Goal: Information Seeking & Learning: Learn about a topic

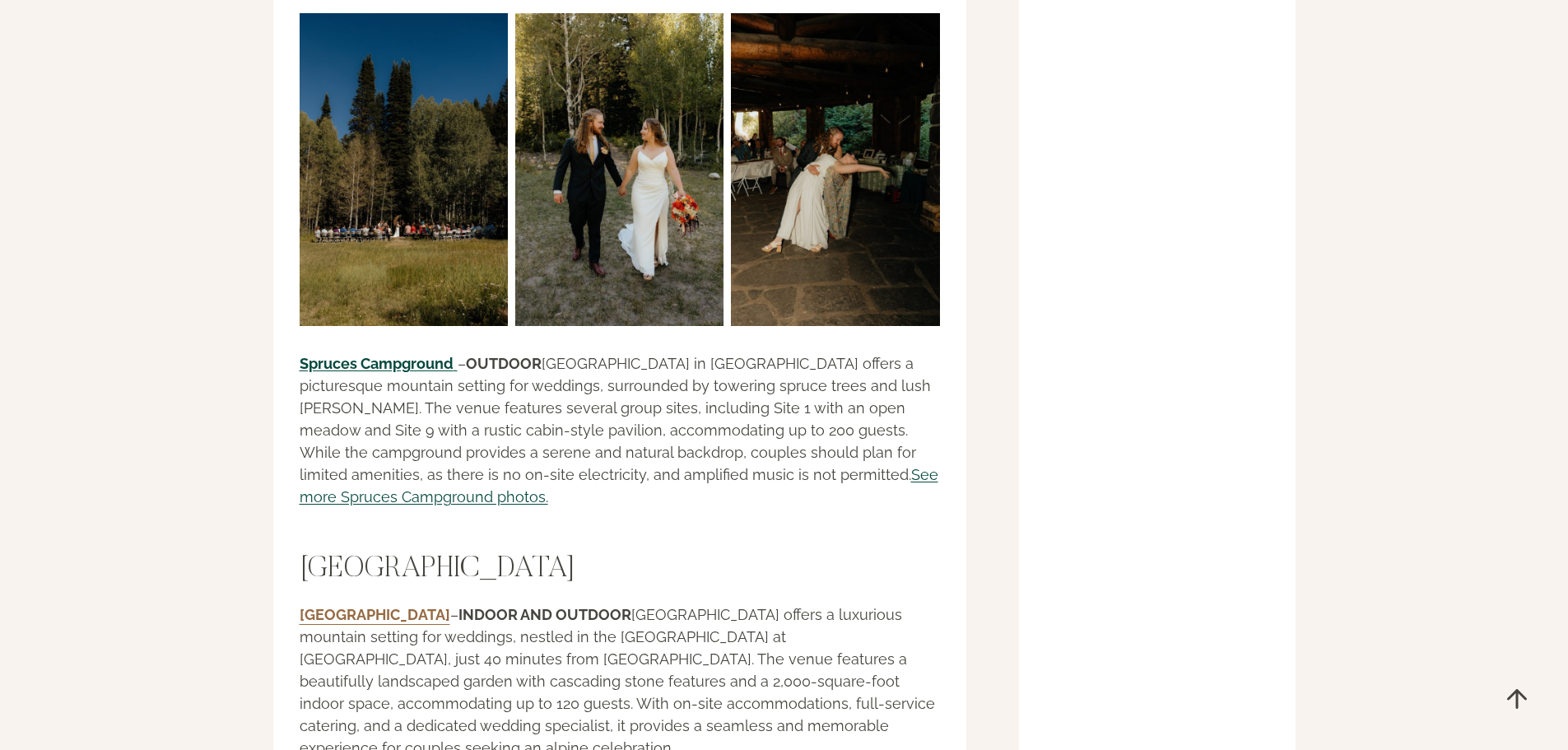
scroll to position [20171, 0]
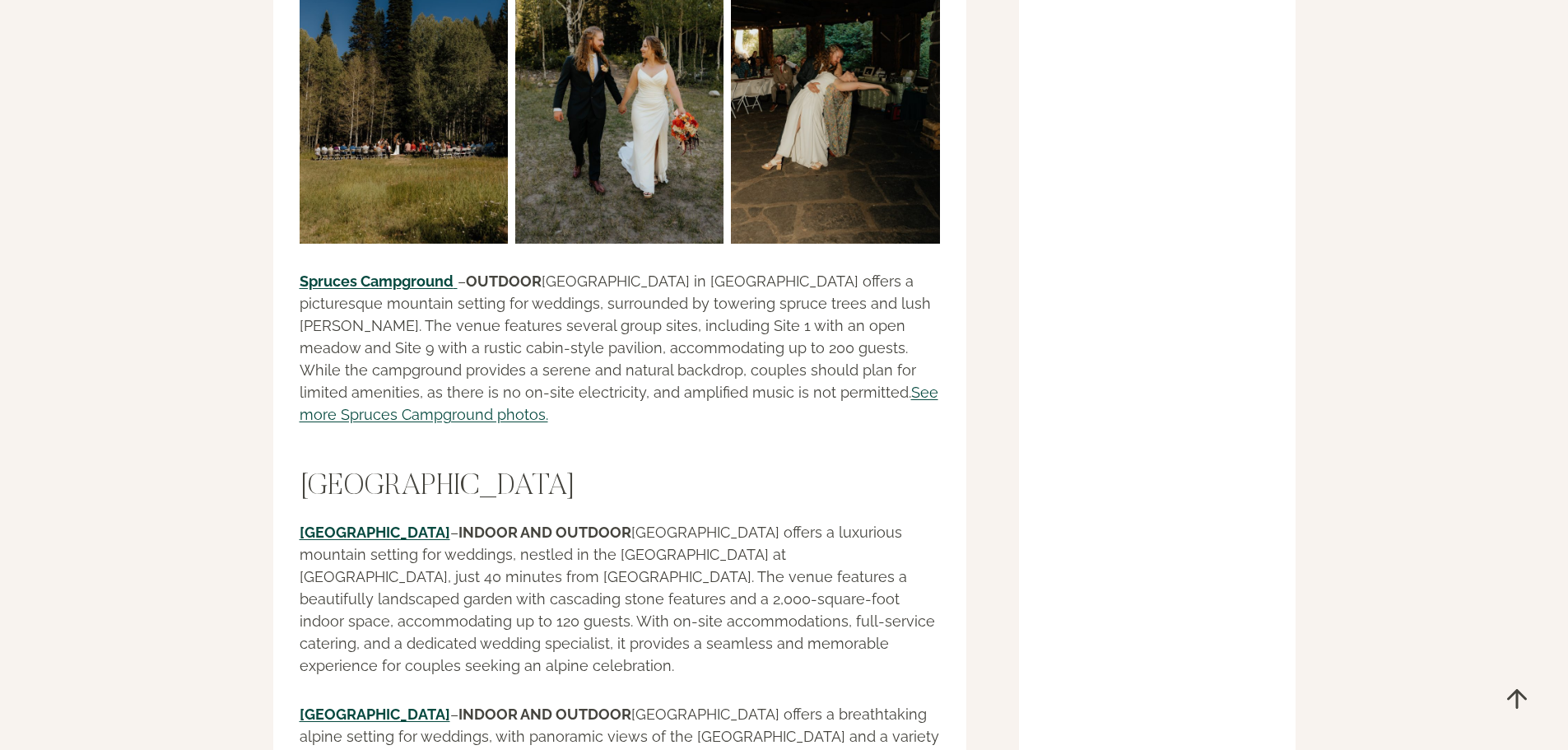
drag, startPoint x: 454, startPoint y: 244, endPoint x: 780, endPoint y: 338, distance: 339.3
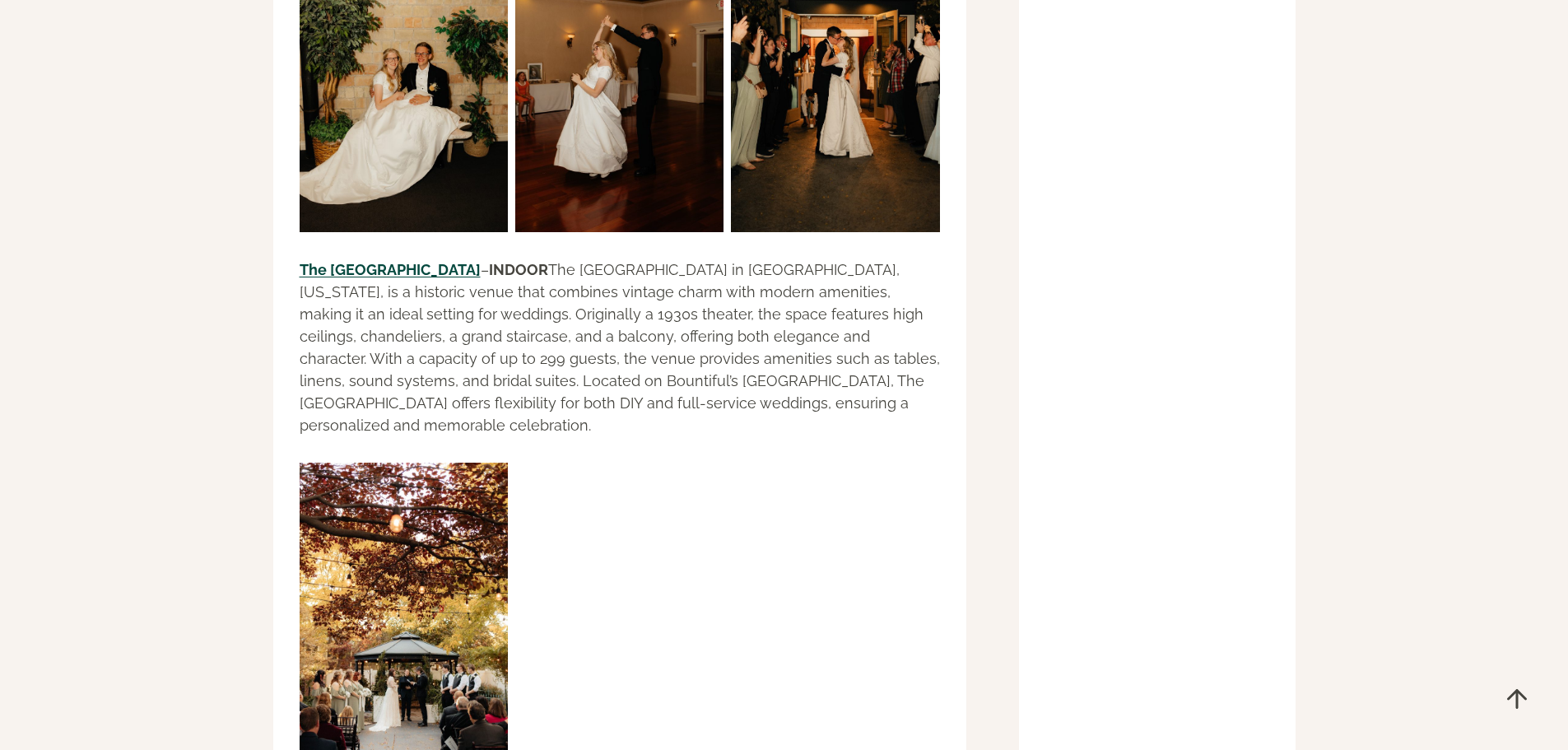
scroll to position [8906, 0]
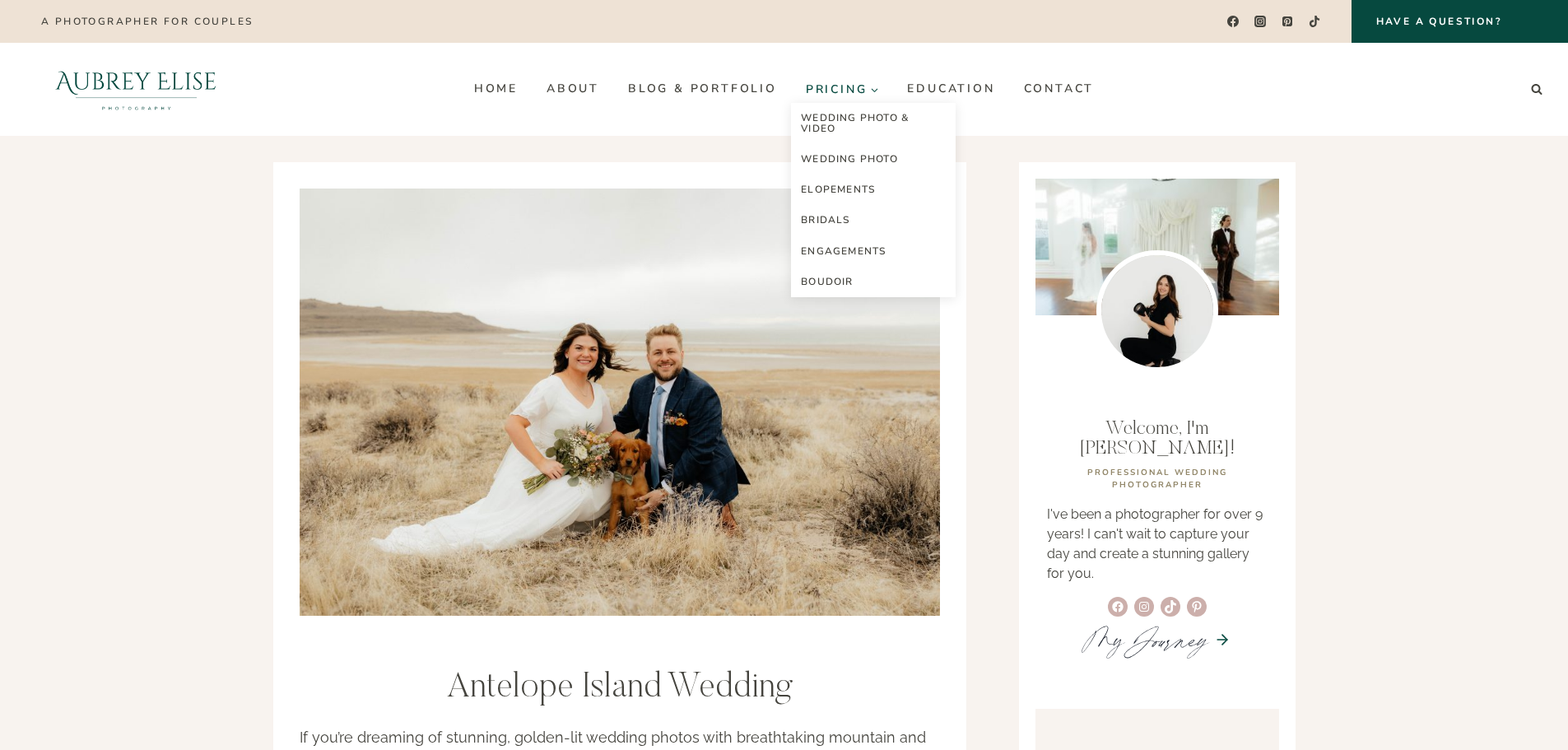
click at [857, 88] on span "Pricing Expand" at bounding box center [843, 89] width 74 height 13
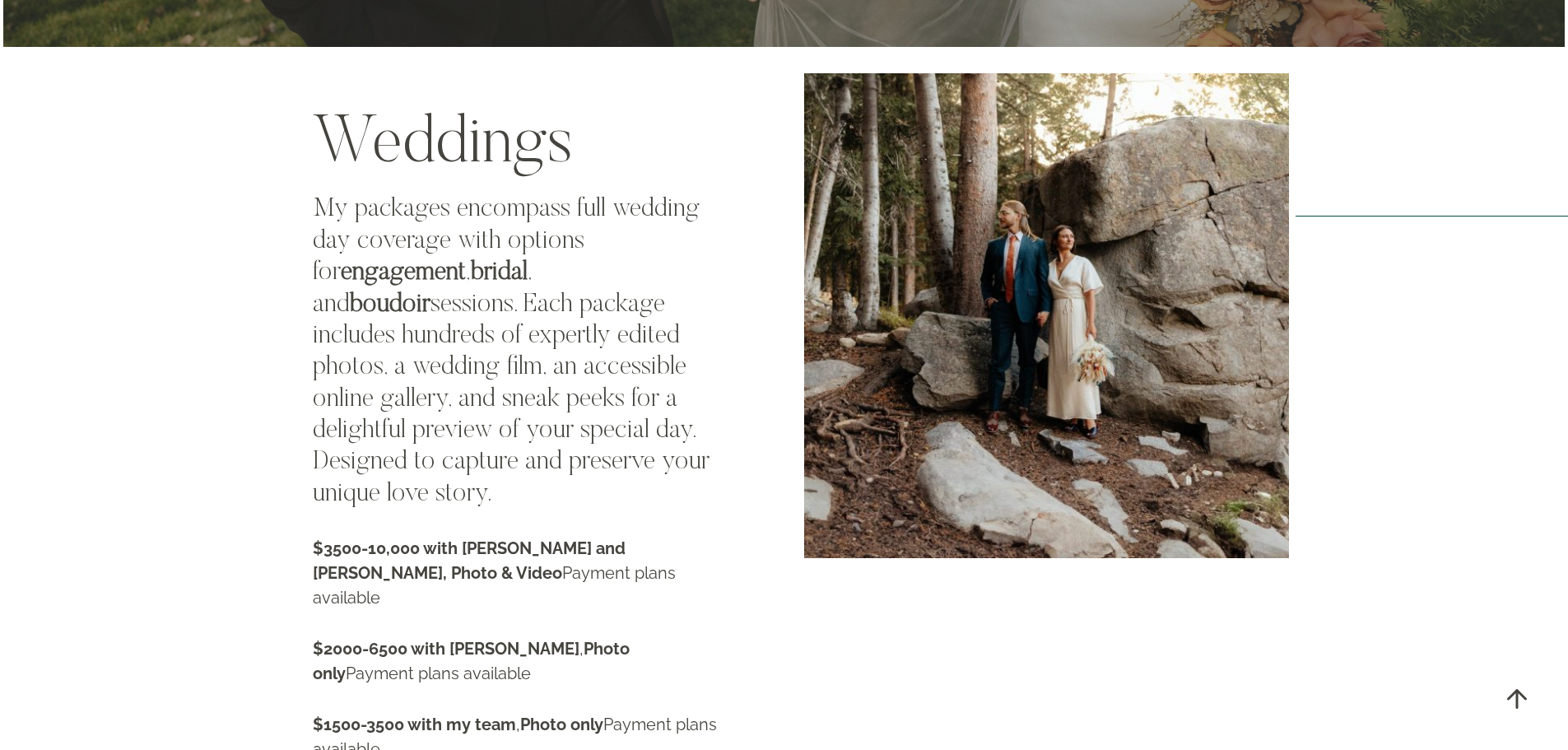
scroll to position [2717, 0]
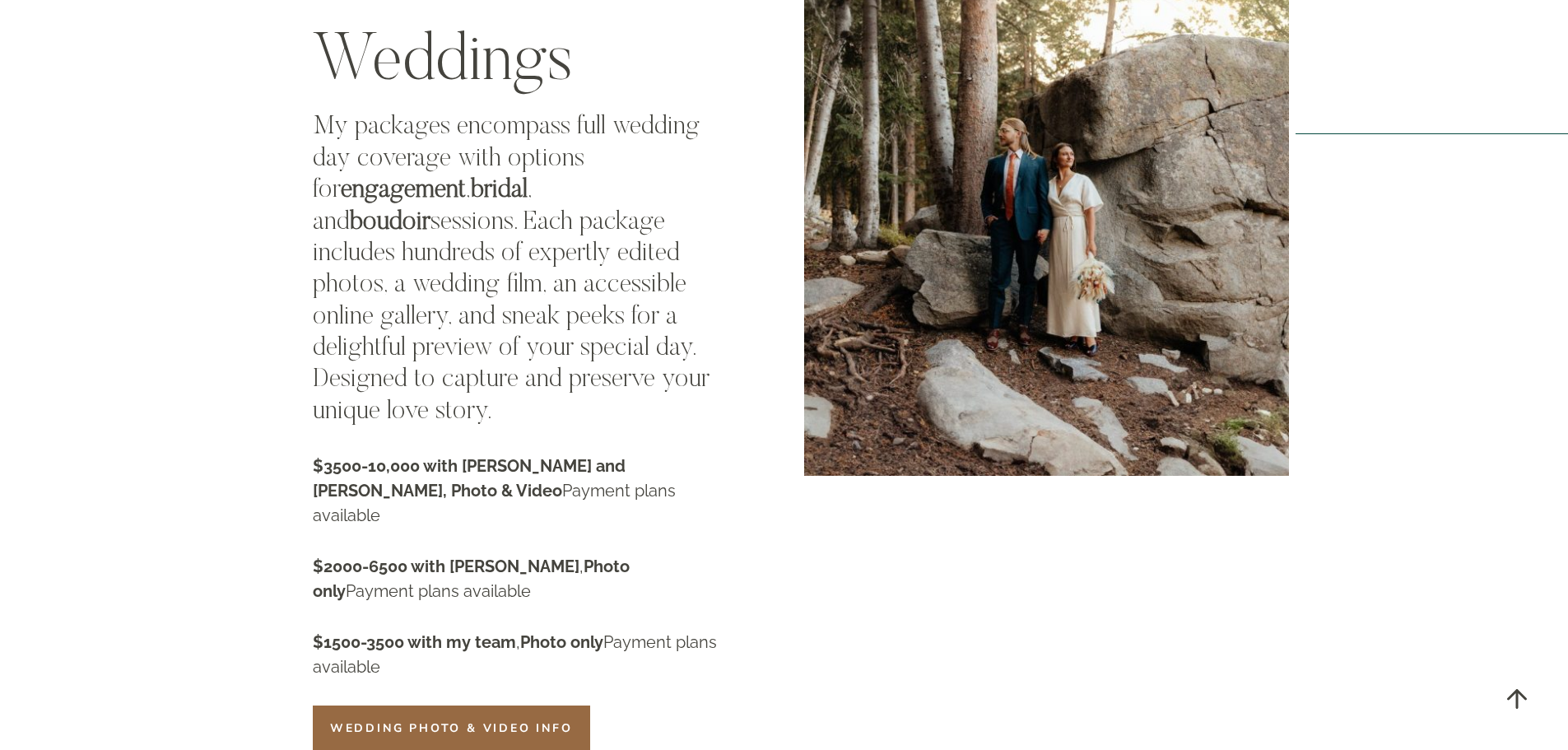
click at [530, 720] on span "Wedding Photo & Video info" at bounding box center [451, 728] width 242 height 18
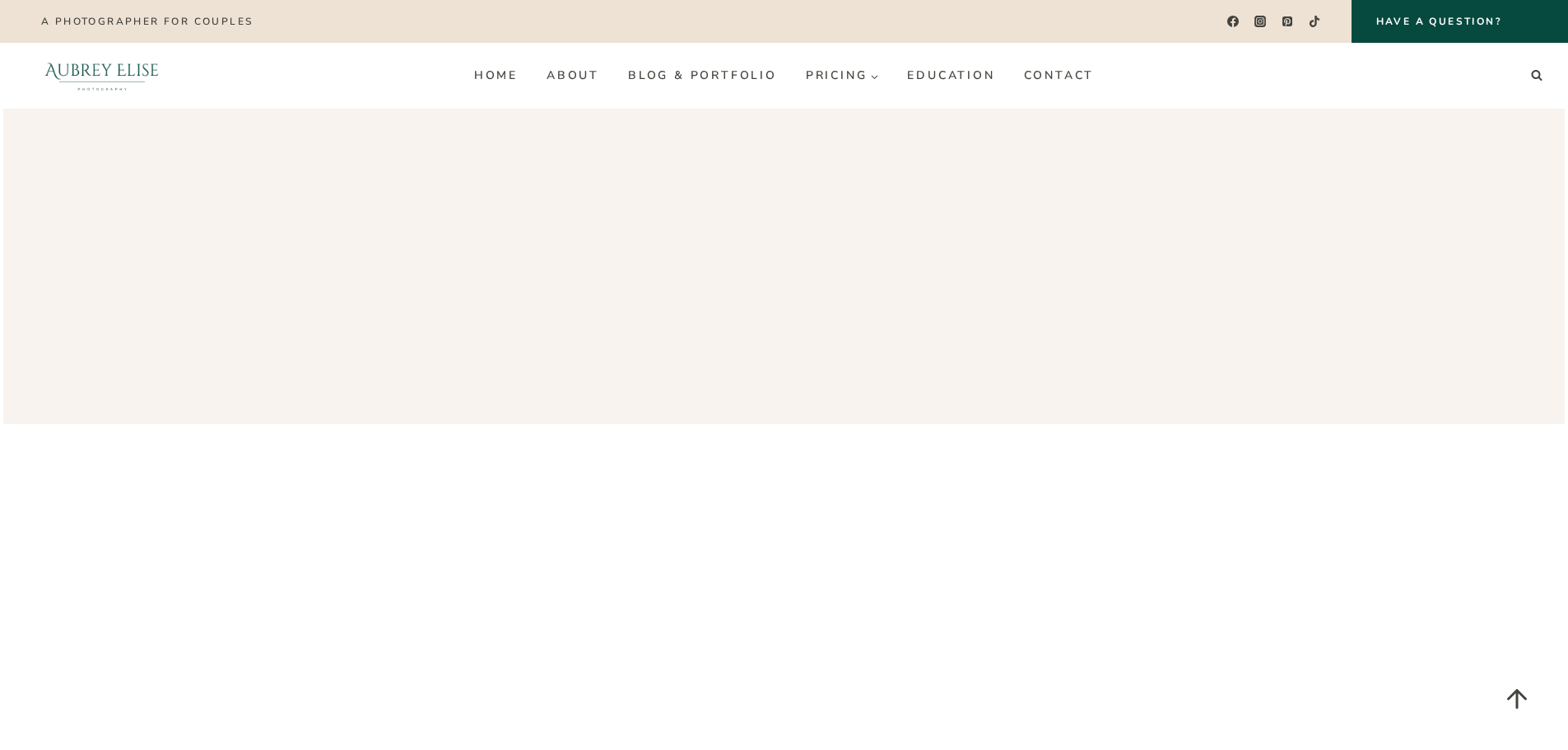
scroll to position [1849, 0]
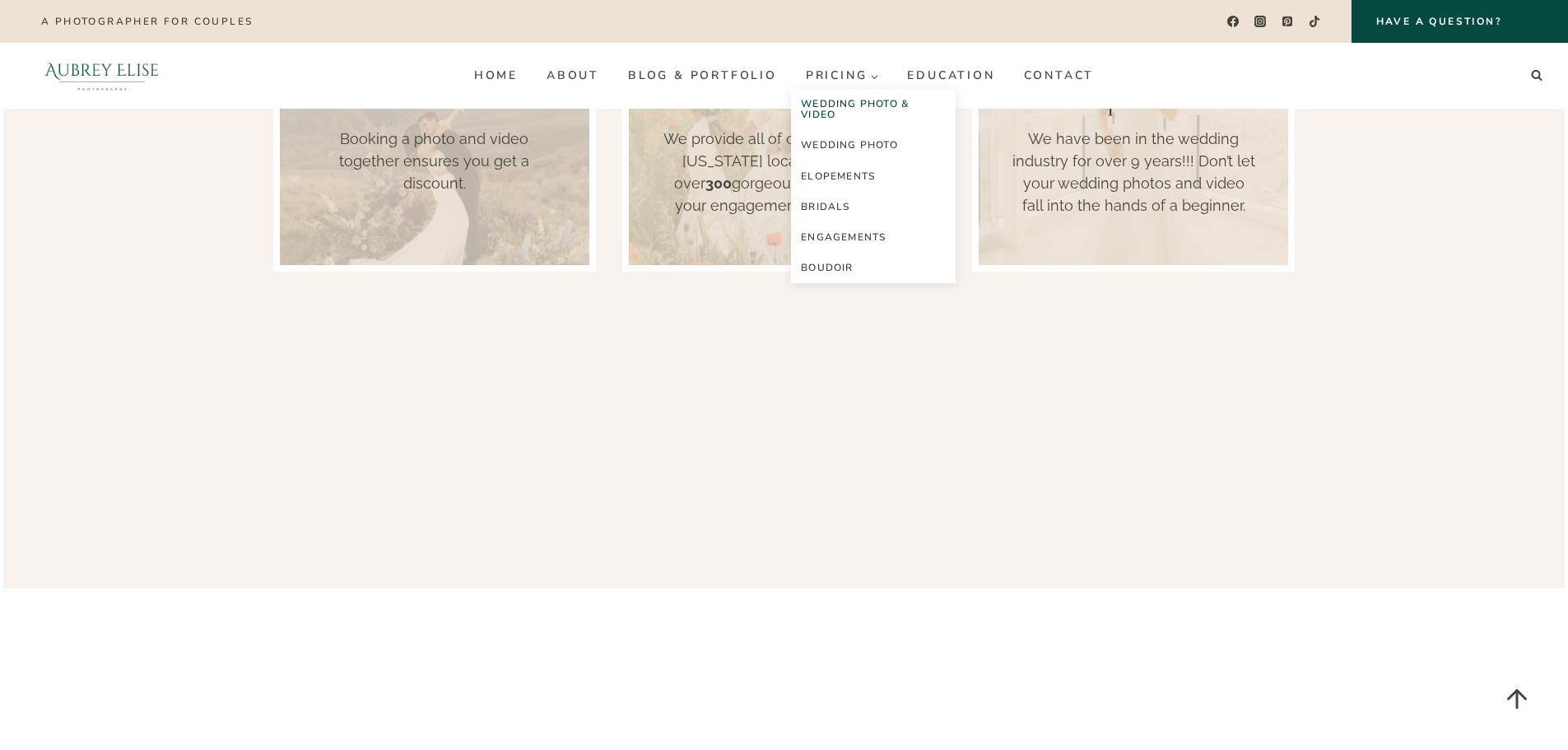
click at [863, 98] on link "Wedding Photo & Video" at bounding box center [873, 109] width 165 height 41
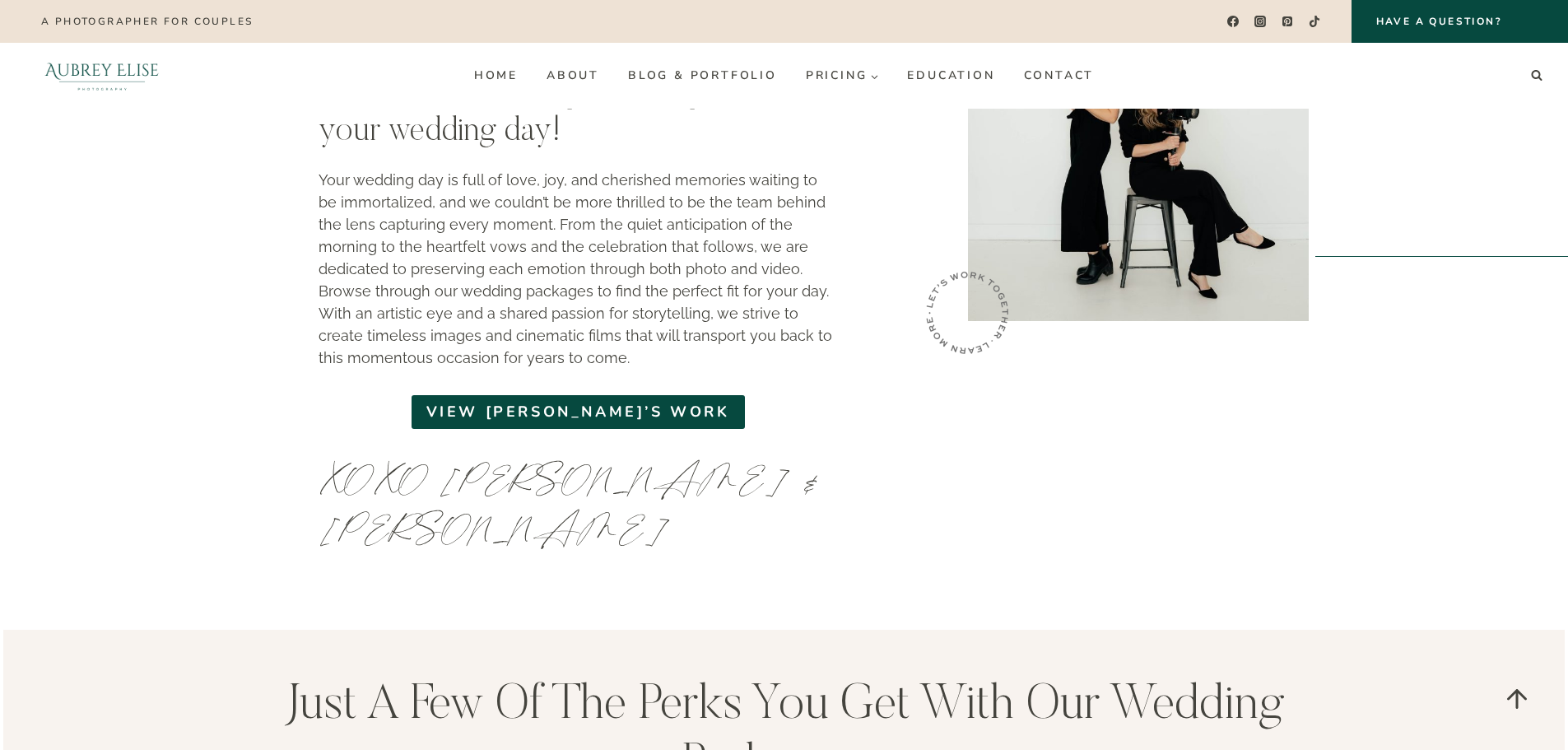
scroll to position [906, 0]
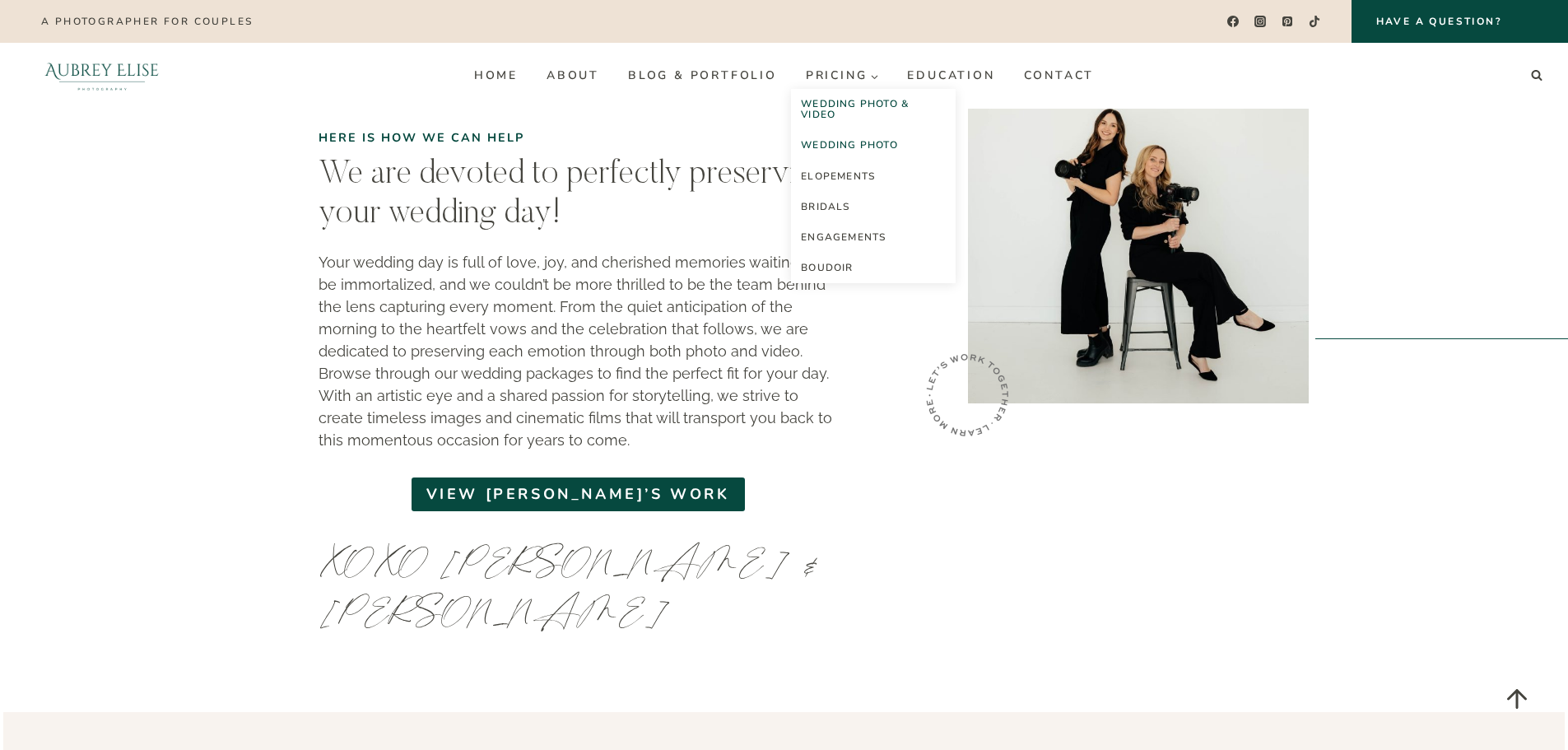
click at [862, 146] on link "Wedding Photo" at bounding box center [873, 145] width 165 height 30
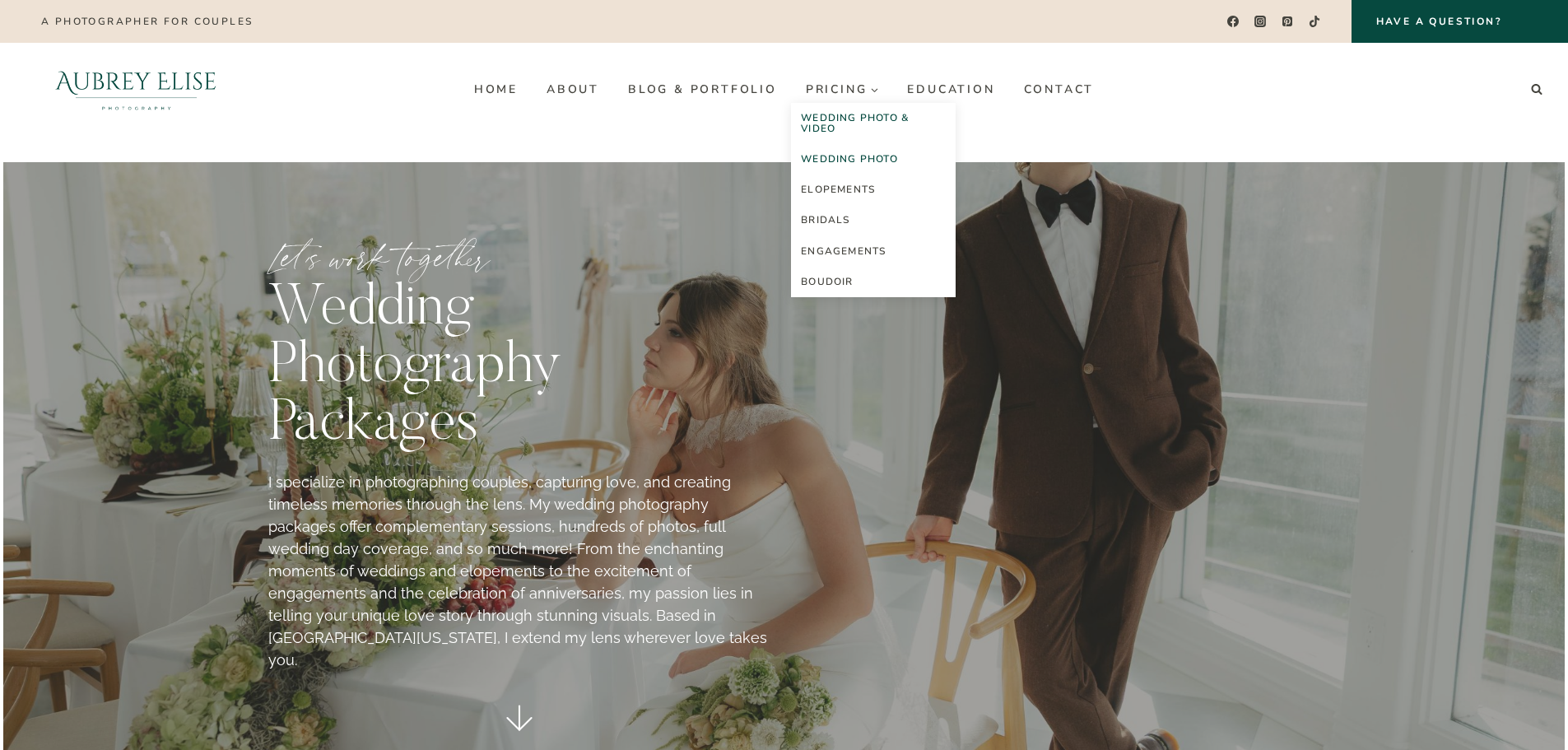
click at [857, 121] on link "Wedding Photo & Video" at bounding box center [873, 123] width 165 height 41
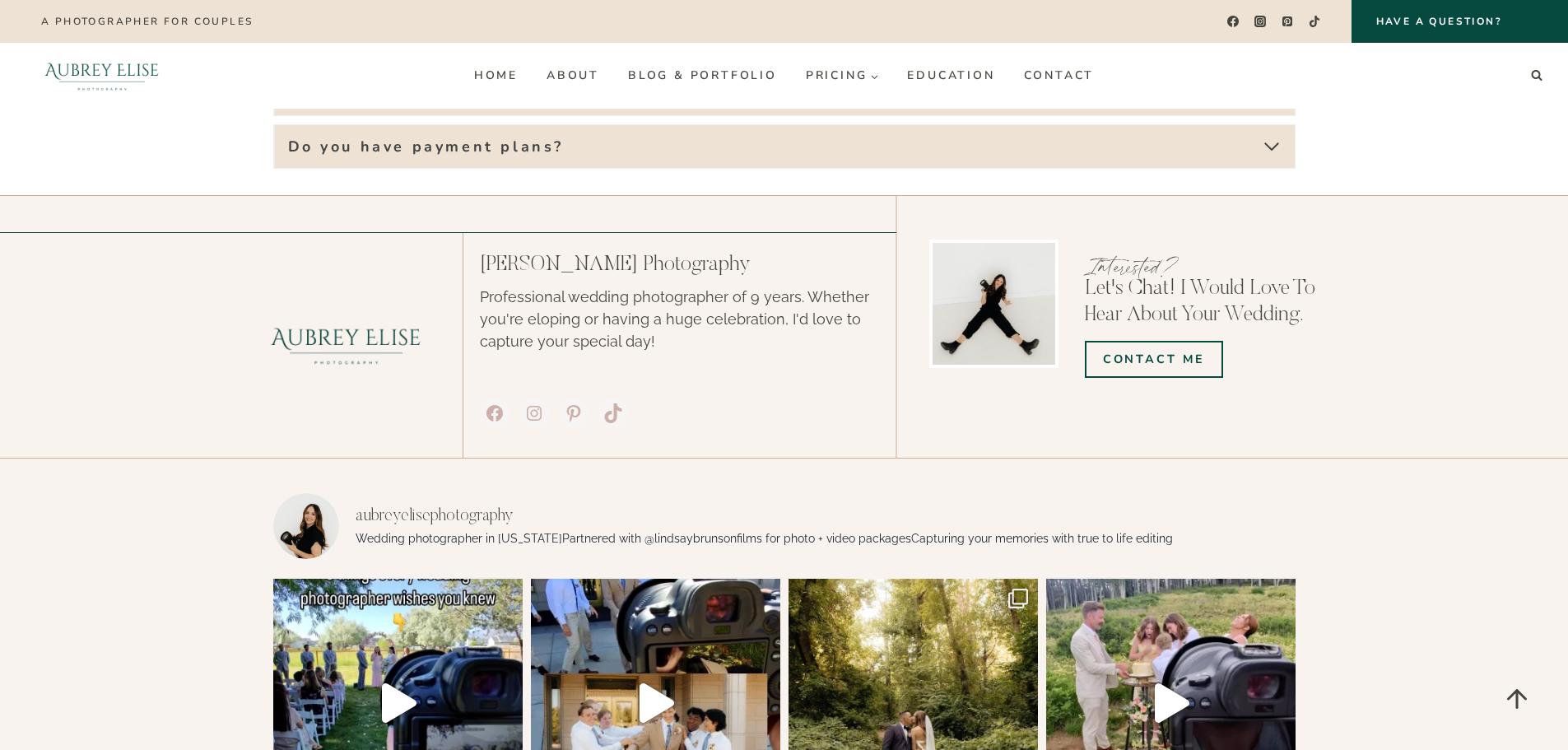
scroll to position [5635, 0]
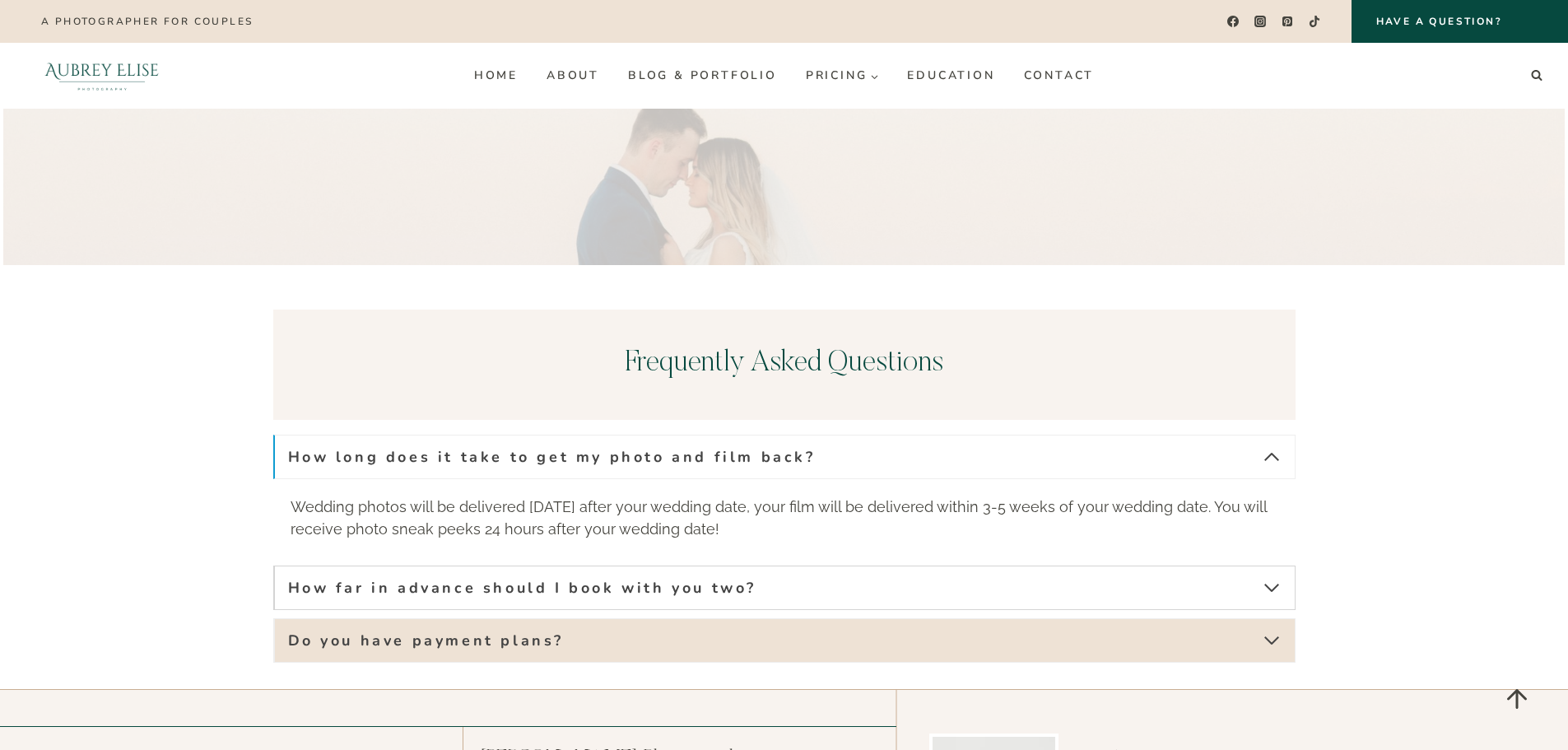
click at [995, 565] on button "How far in advance should I book with you two?" at bounding box center [784, 587] width 1022 height 44
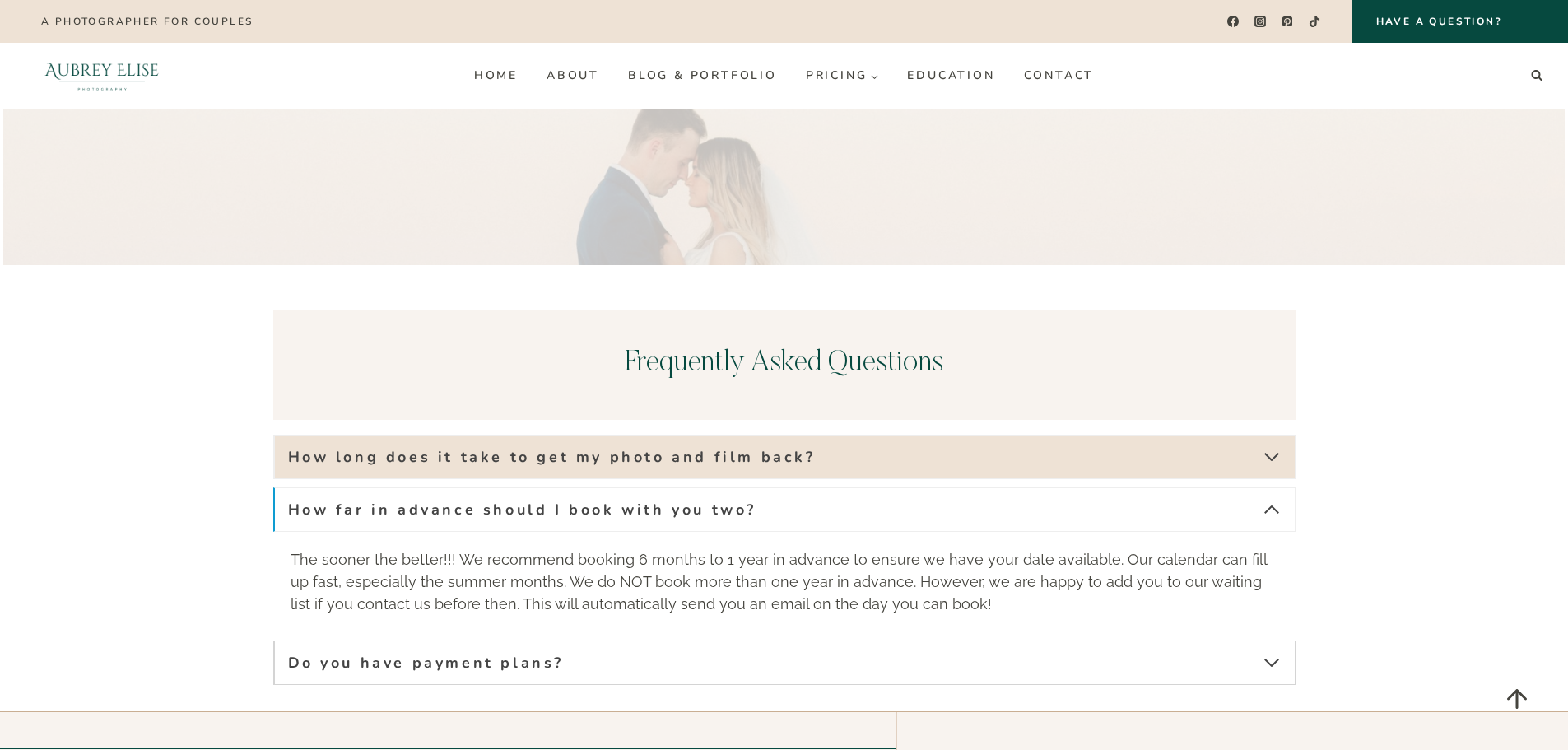
click at [1057, 640] on button "Do you have payment plans?" at bounding box center [784, 662] width 1022 height 44
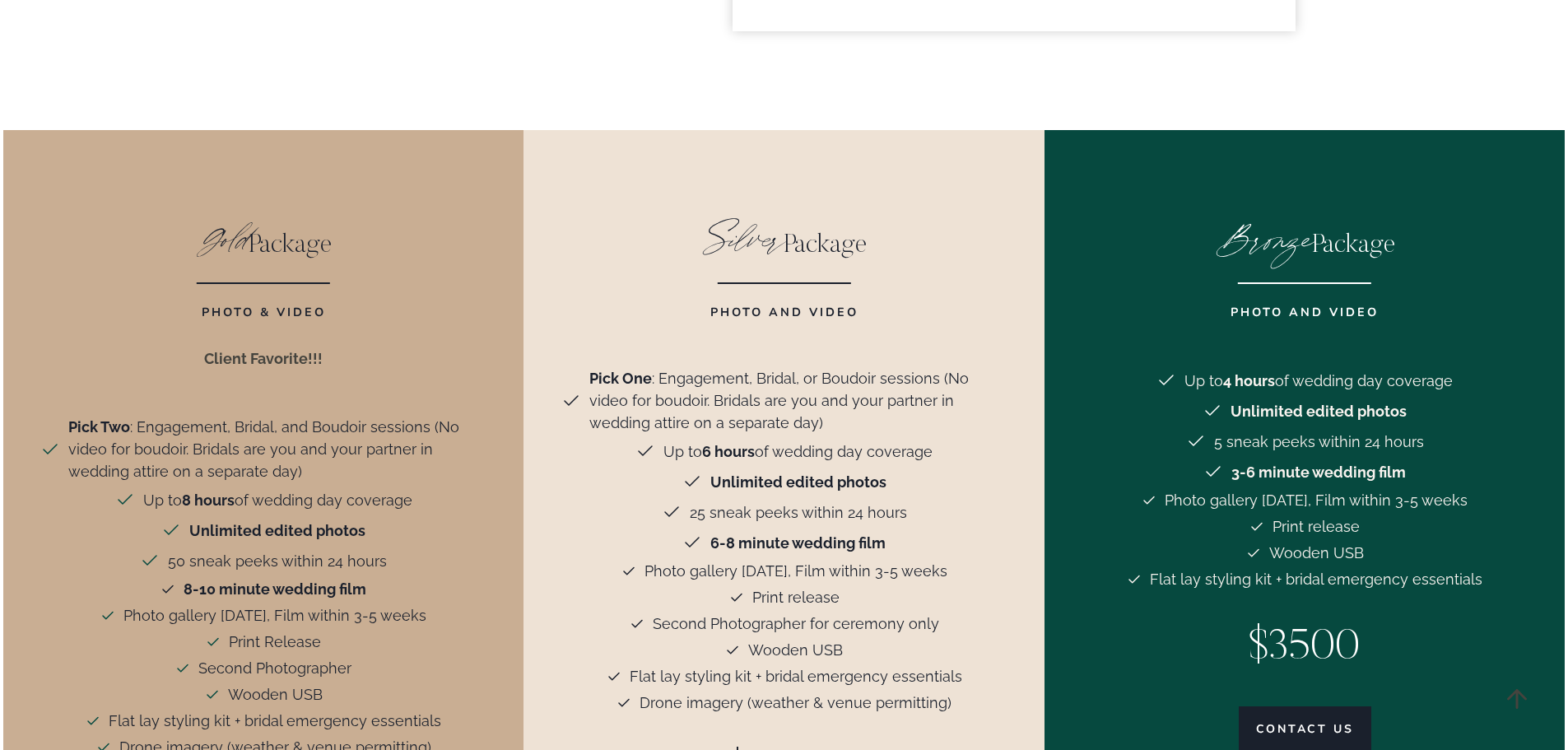
scroll to position [3742, 0]
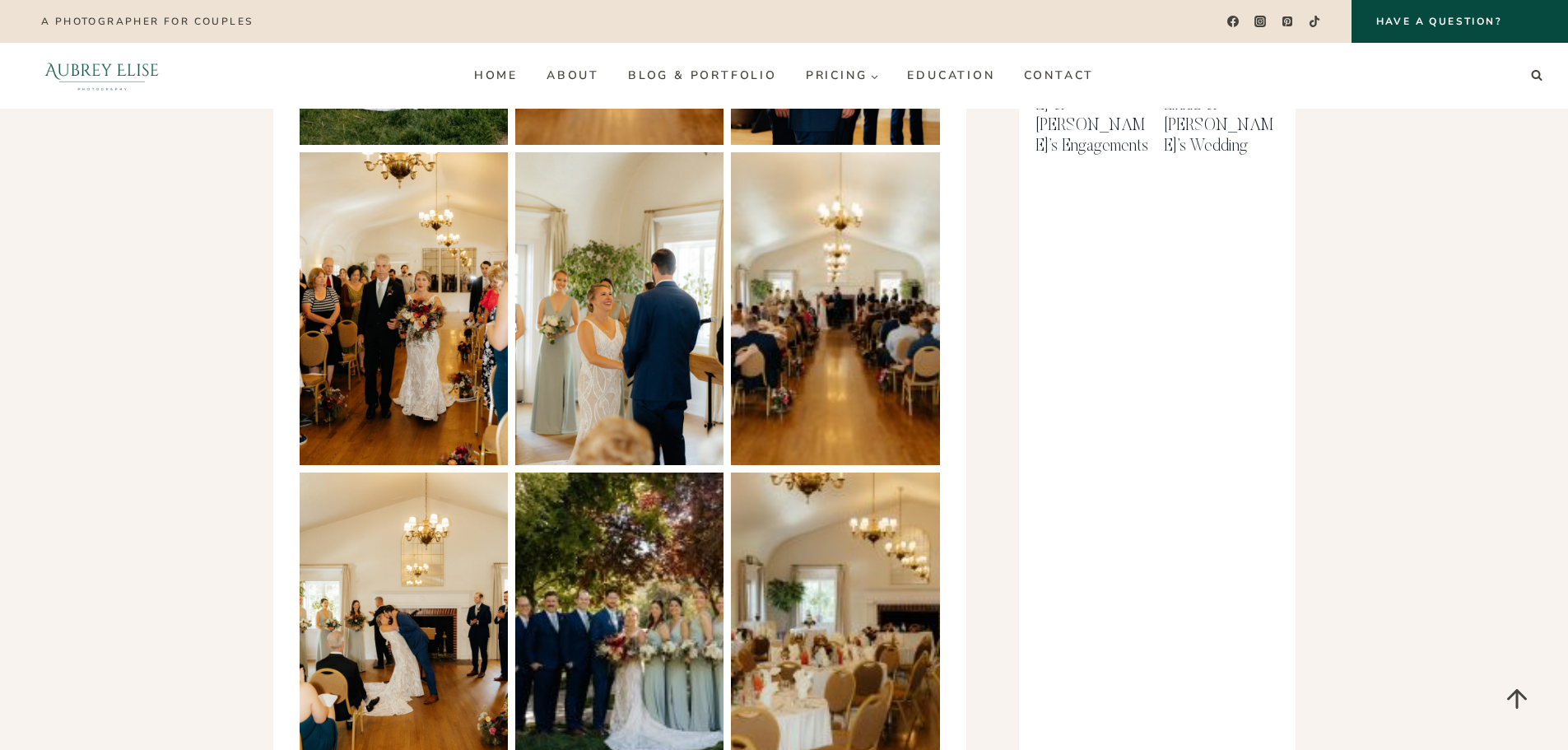
scroll to position [741, 0]
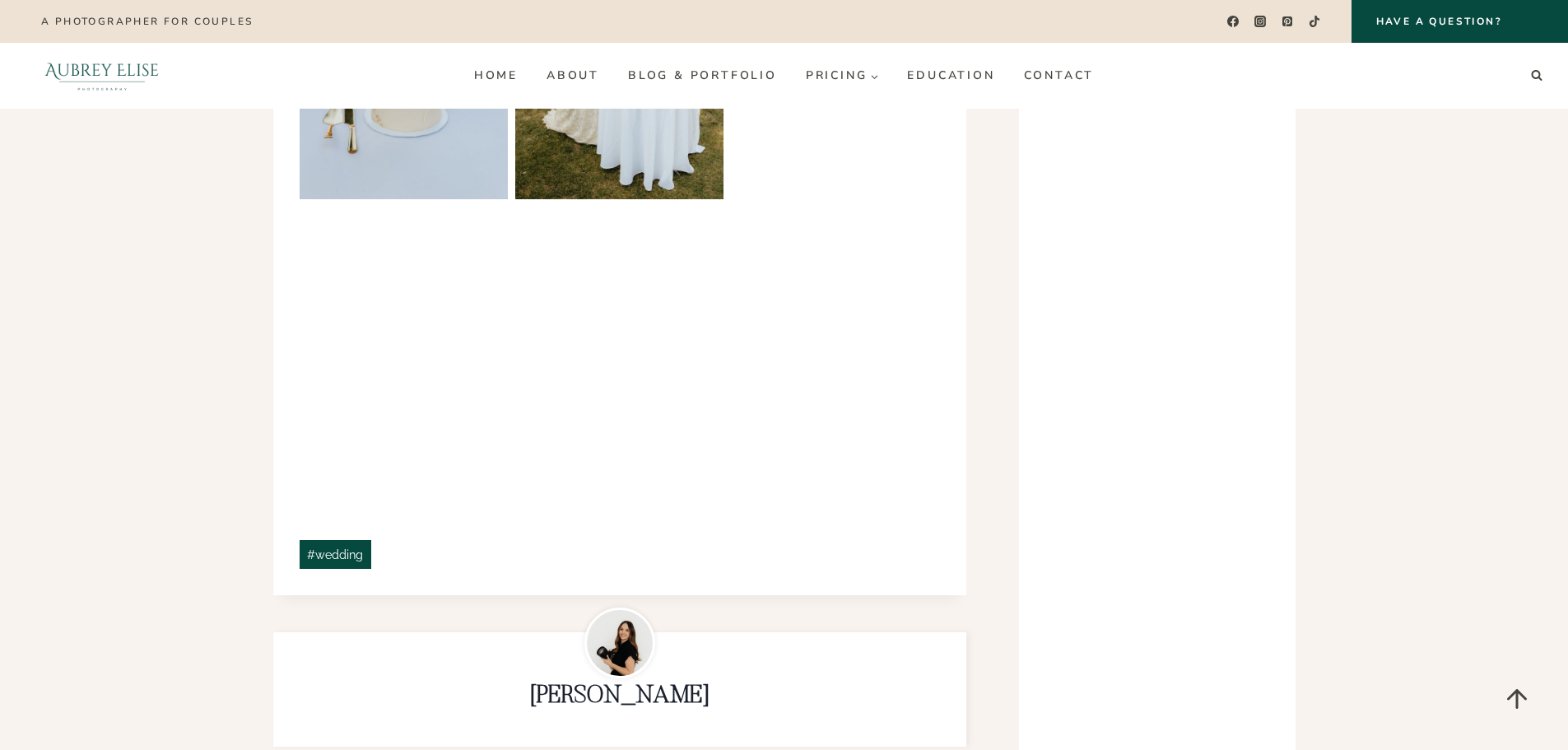
scroll to position [3046, 0]
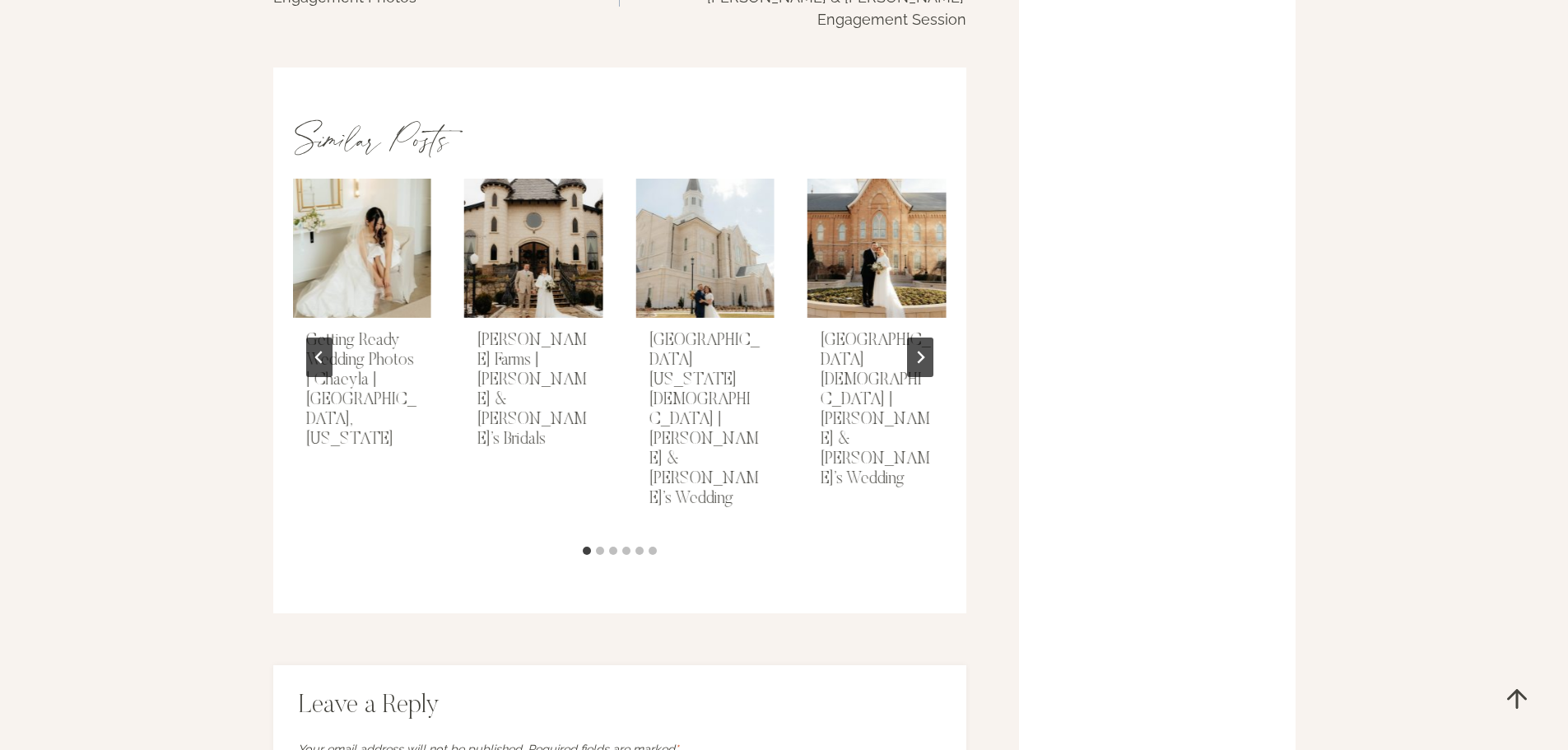
scroll to position [4858, 0]
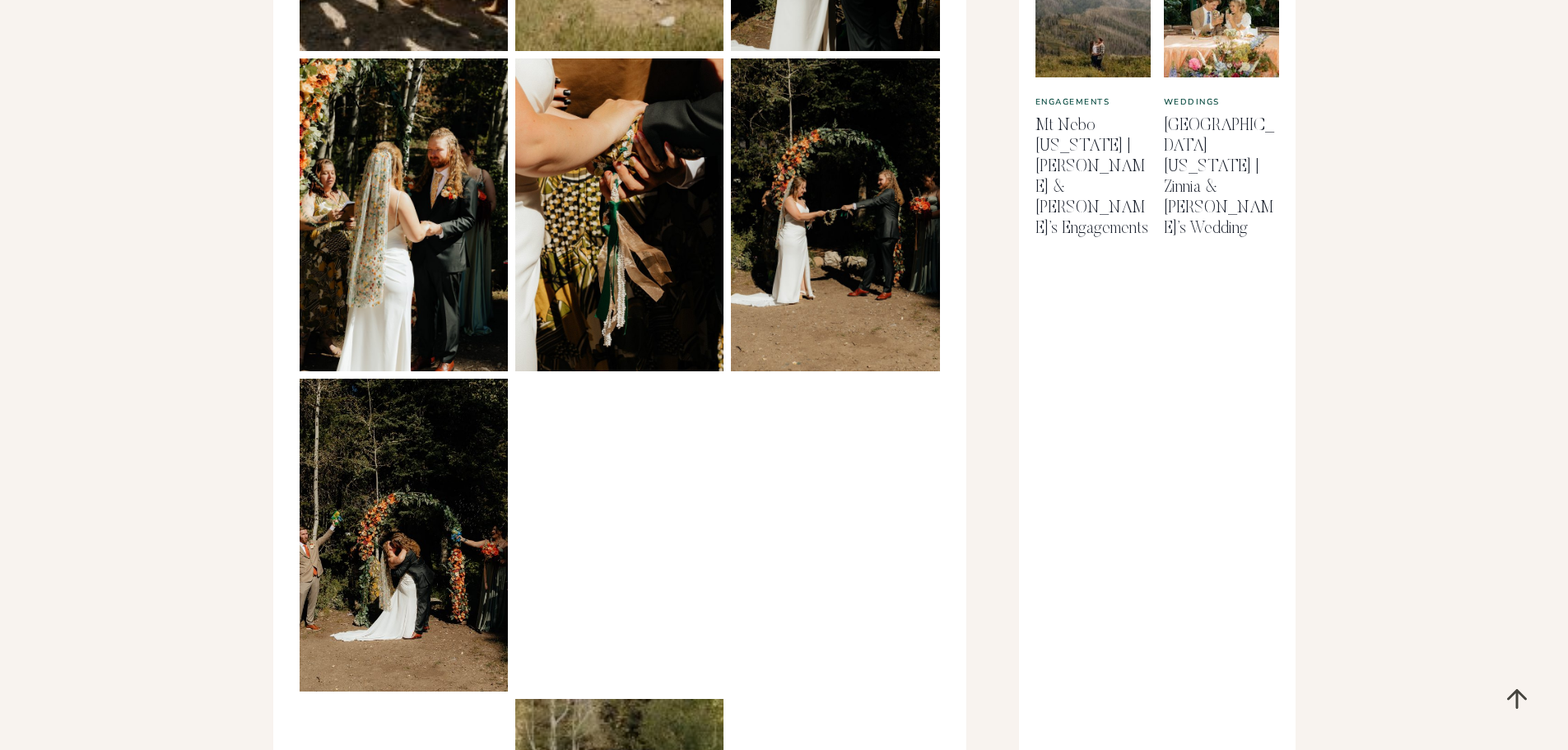
scroll to position [1400, 0]
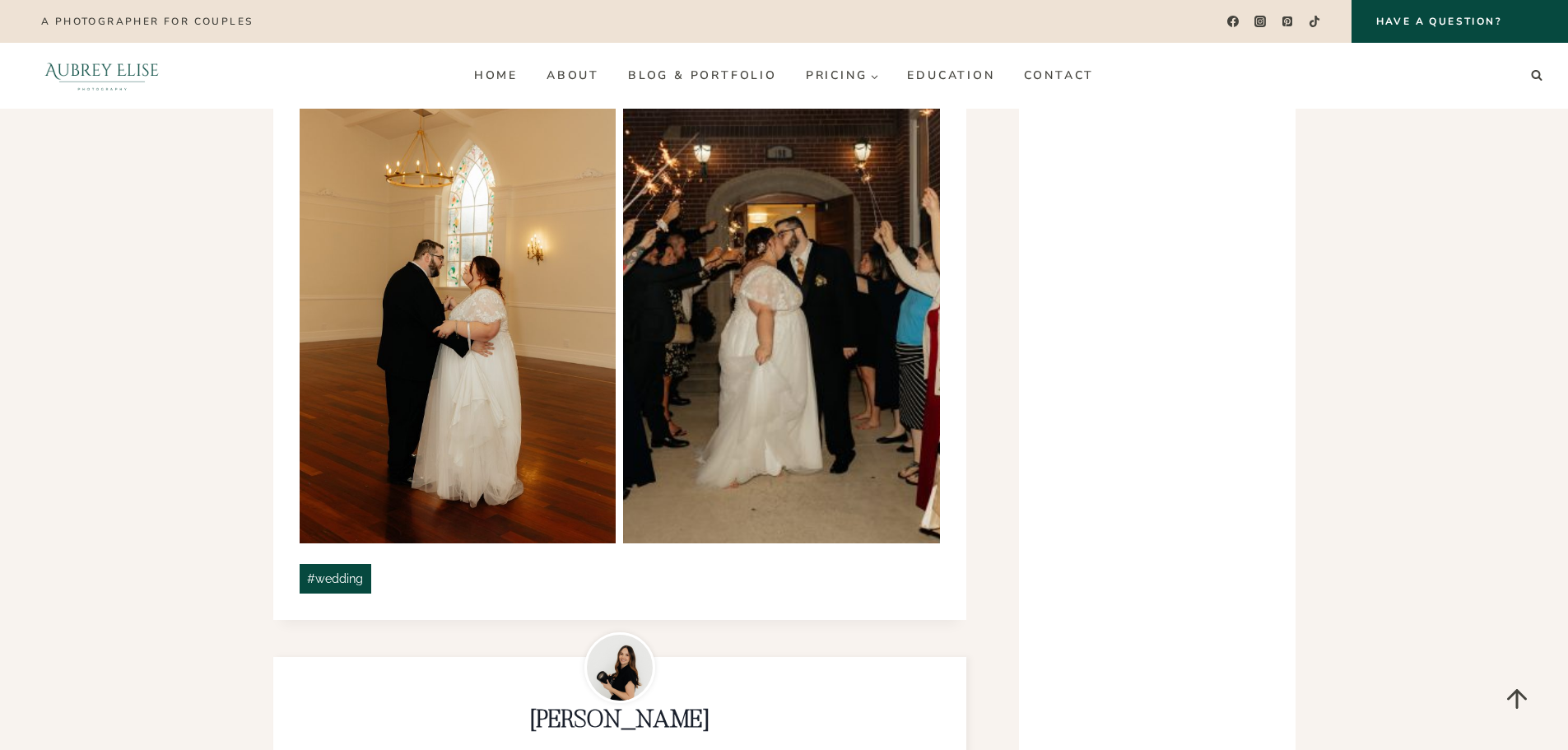
scroll to position [3870, 0]
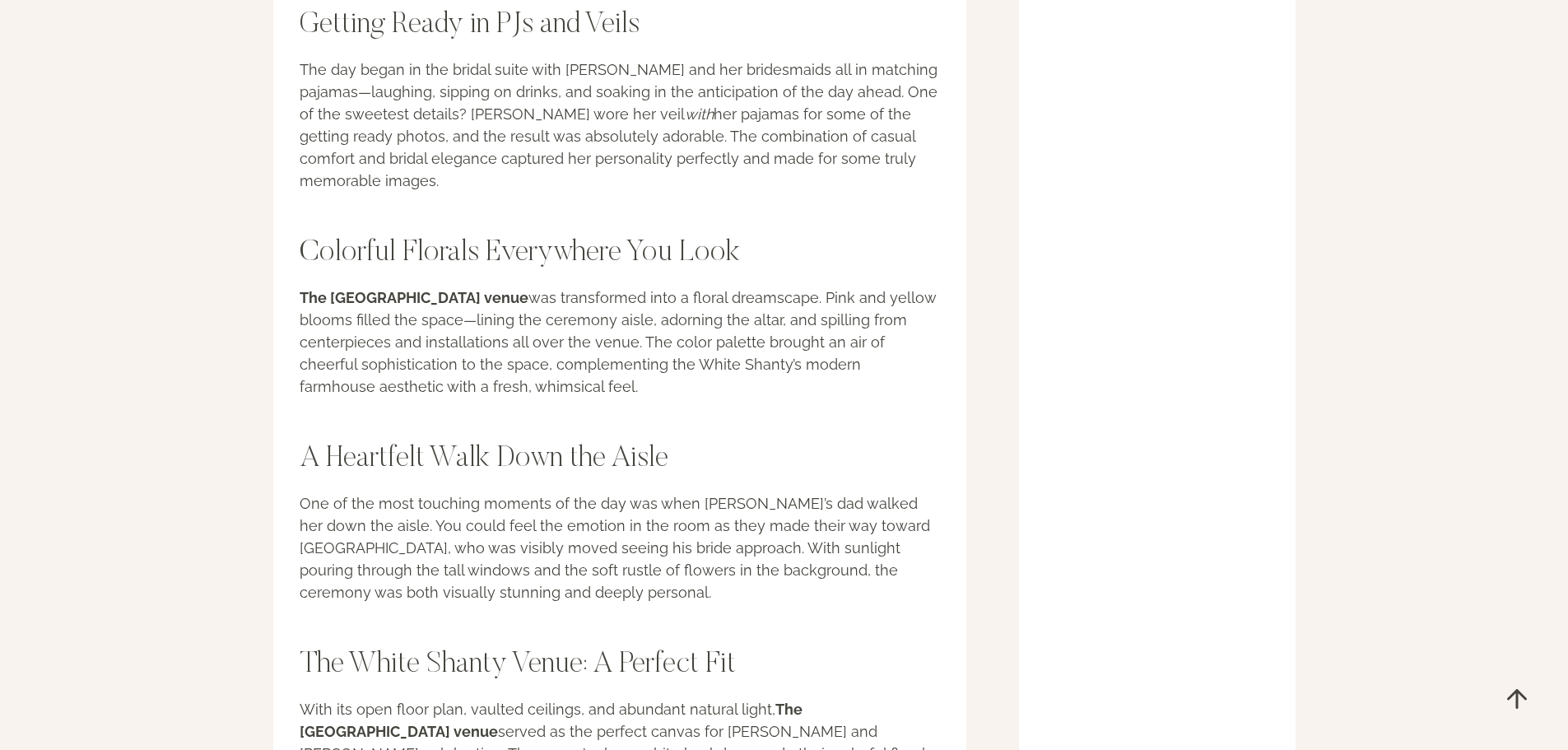
scroll to position [3623, 0]
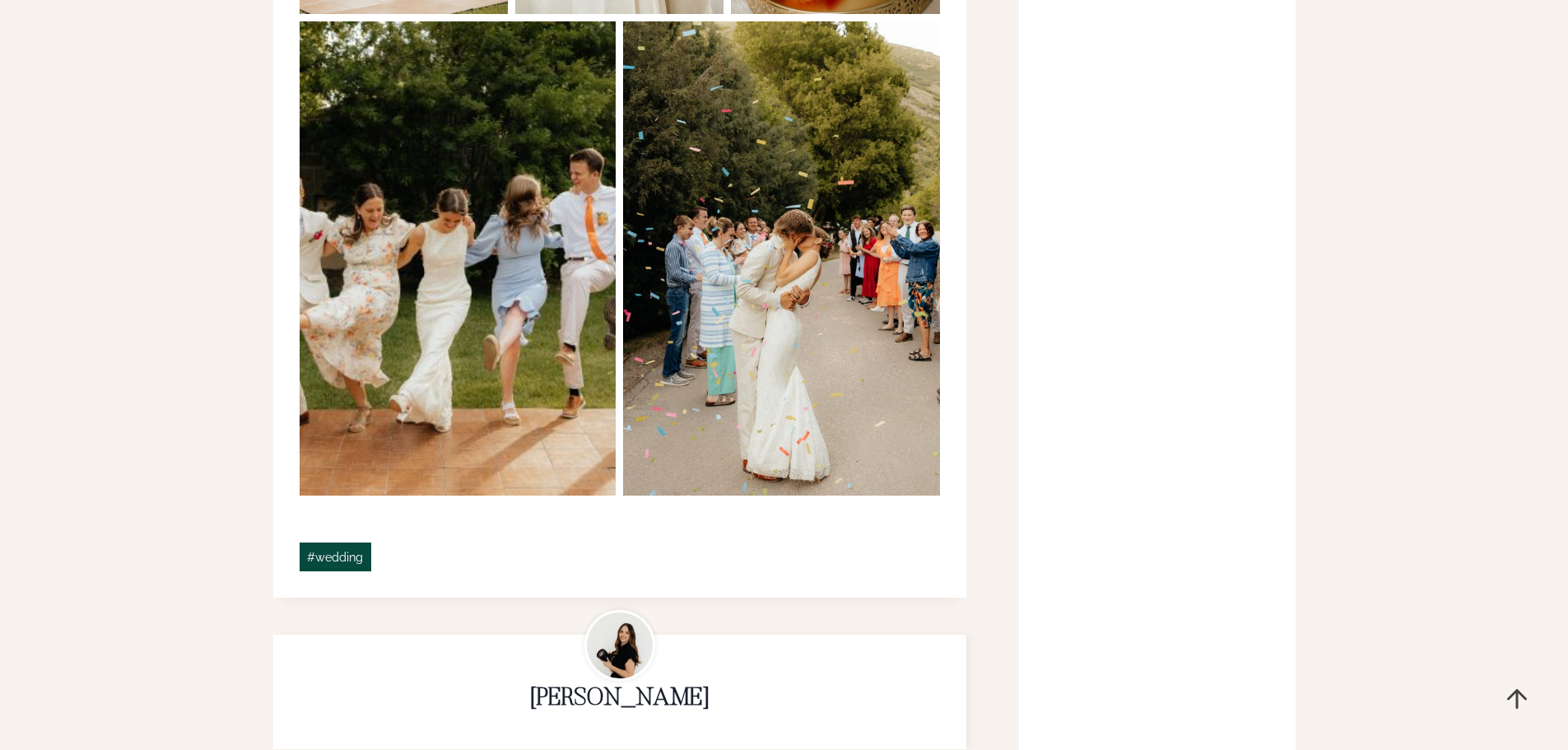
scroll to position [7080, 0]
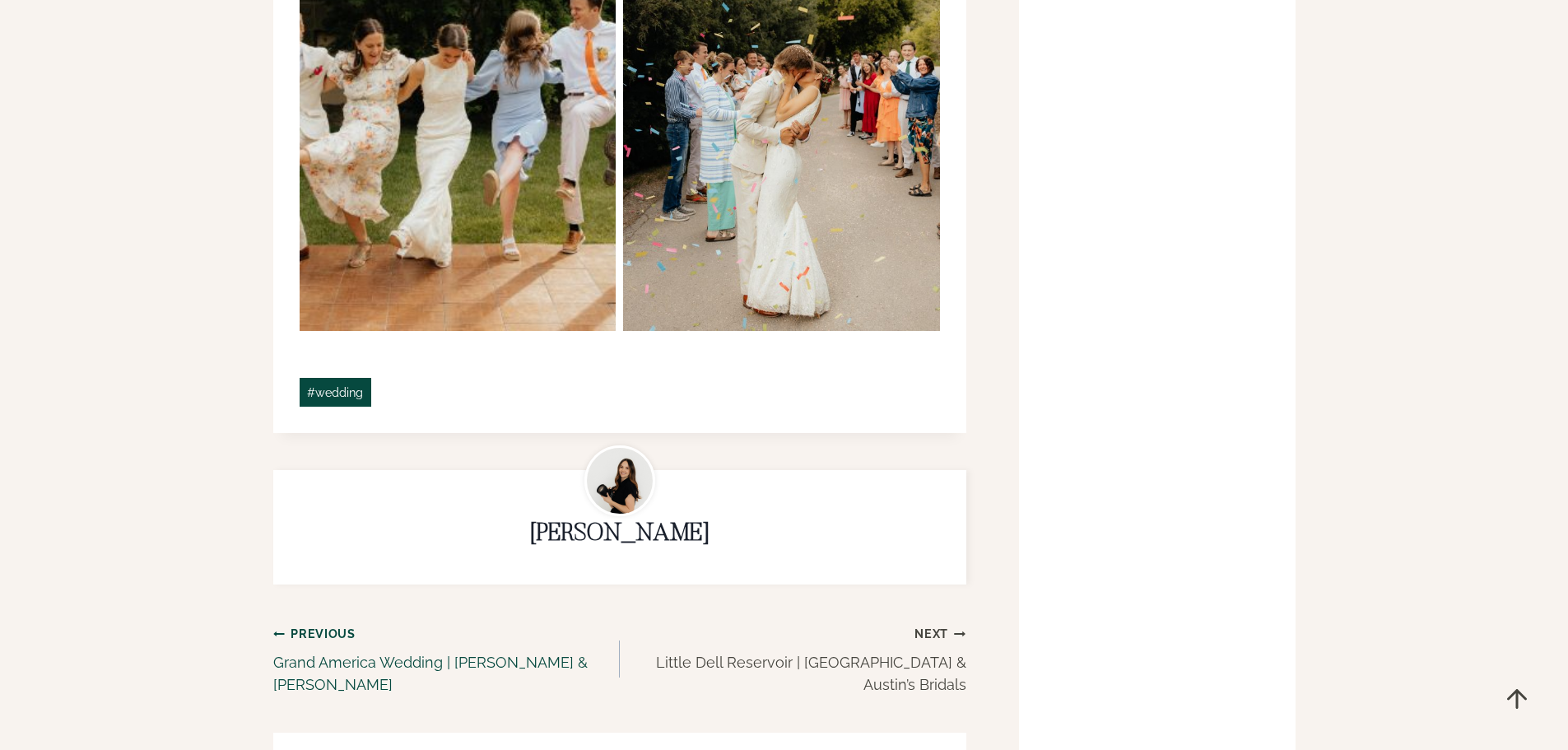
click at [542, 621] on link "Previous Previous Grand America Wedding | Jessalyn & Brayton" at bounding box center [446, 658] width 347 height 74
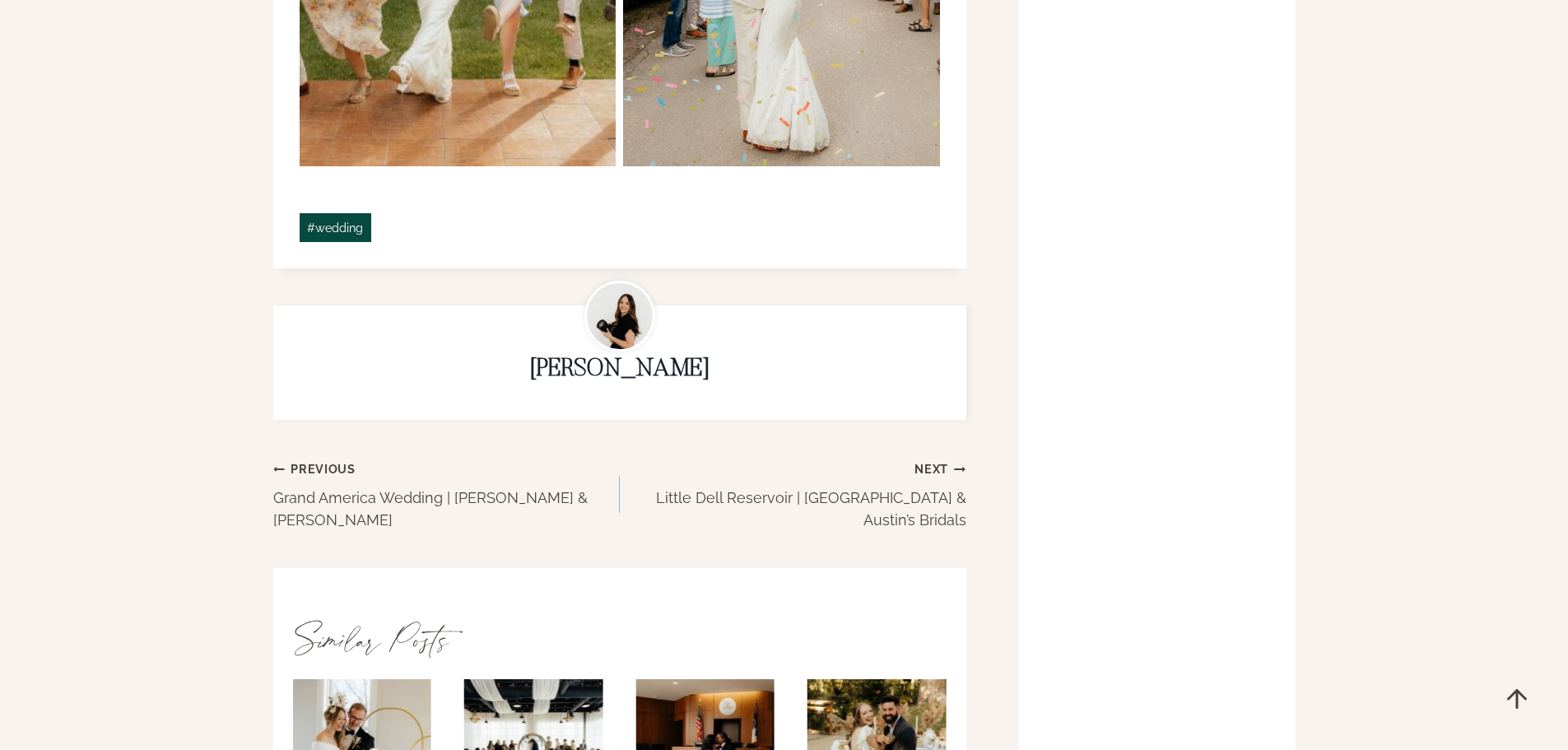
scroll to position [7328, 0]
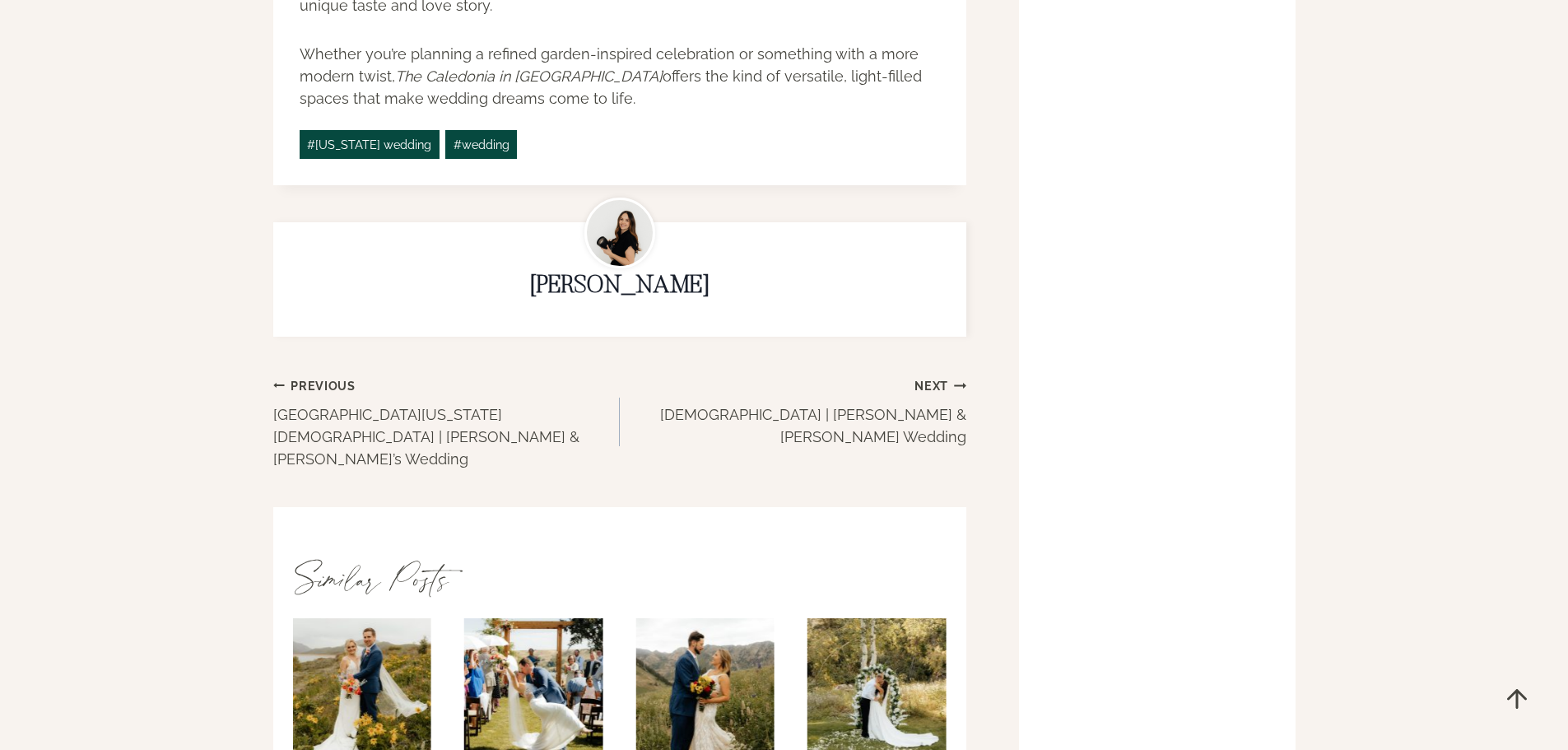
scroll to position [4034, 0]
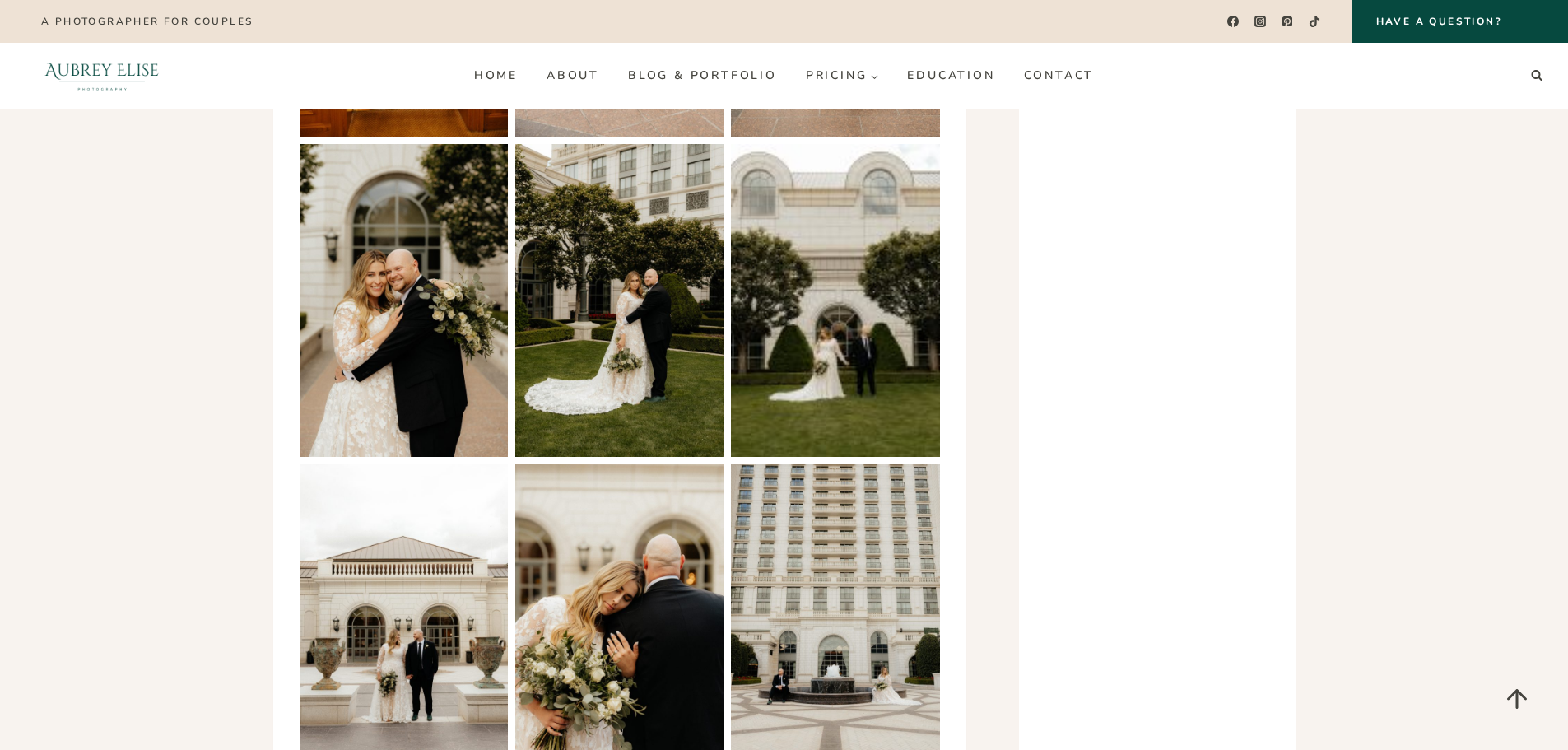
scroll to position [3211, 0]
